Goal: Task Accomplishment & Management: Manage account settings

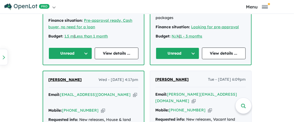
scroll to position [299, 0]
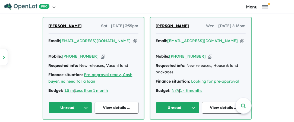
click at [241, 39] on icon "button" at bounding box center [243, 41] width 4 height 6
click at [192, 105] on button "Unread" at bounding box center [178, 108] width 44 height 12
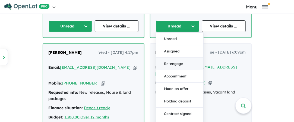
click at [178, 60] on button "Re-engage" at bounding box center [179, 64] width 47 height 13
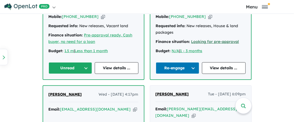
scroll to position [299, 0]
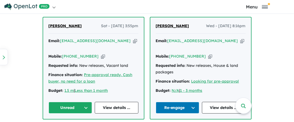
click at [190, 110] on button "Re-engage" at bounding box center [178, 108] width 44 height 12
click at [173, 118] on button "Unread" at bounding box center [179, 120] width 47 height 13
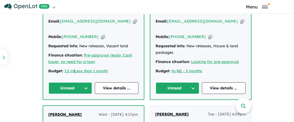
scroll to position [326, 0]
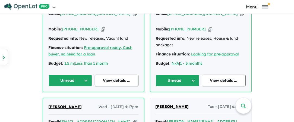
click at [193, 80] on button "Unread" at bounding box center [178, 81] width 44 height 12
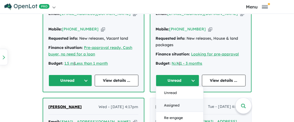
click at [183, 105] on button "Assigned" at bounding box center [179, 105] width 47 height 13
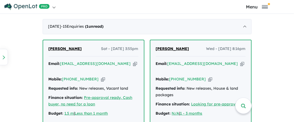
scroll to position [272, 0]
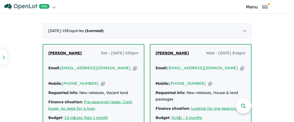
click at [133, 68] on icon "button" at bounding box center [135, 68] width 4 height 6
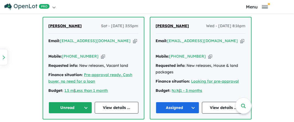
click at [85, 107] on button "Unread" at bounding box center [71, 108] width 44 height 12
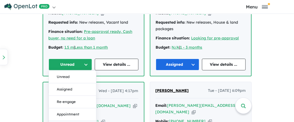
scroll to position [380, 0]
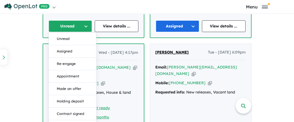
click at [72, 48] on button "Assigned" at bounding box center [72, 51] width 47 height 13
